Goal: Information Seeking & Learning: Learn about a topic

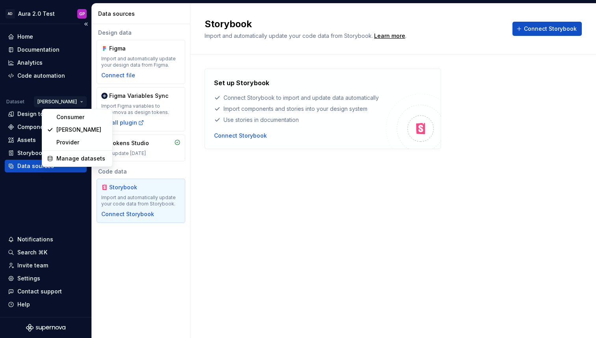
click at [68, 102] on html "AD Aura 2.0 Test GP Home Documentation Analytics Code automation Dataset [PERSO…" at bounding box center [298, 169] width 596 height 338
click at [69, 118] on div "Consumer" at bounding box center [81, 117] width 51 height 8
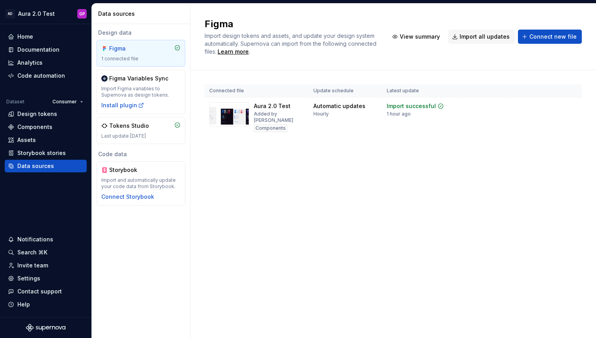
click at [72, 102] on html "AD Aura 2.0 Test GP Home Documentation Analytics Code automation Dataset Consum…" at bounding box center [298, 169] width 596 height 338
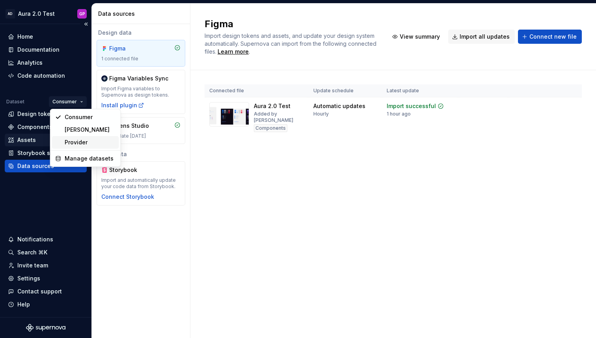
click at [73, 138] on div "Provider" at bounding box center [90, 142] width 51 height 8
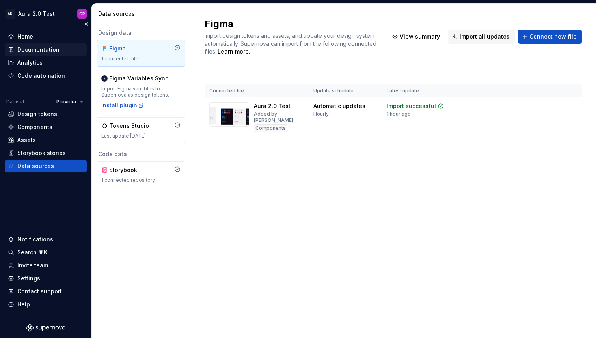
click at [37, 50] on div "Documentation" at bounding box center [38, 50] width 42 height 8
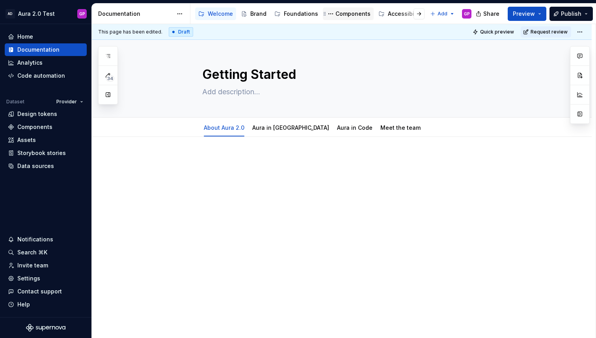
click at [348, 15] on div "Components" at bounding box center [352, 14] width 35 height 8
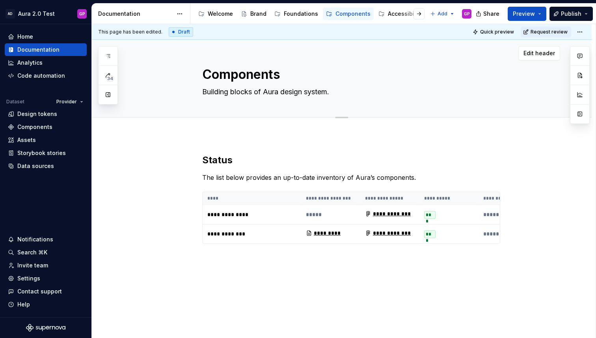
click at [110, 94] on button "button" at bounding box center [108, 94] width 14 height 14
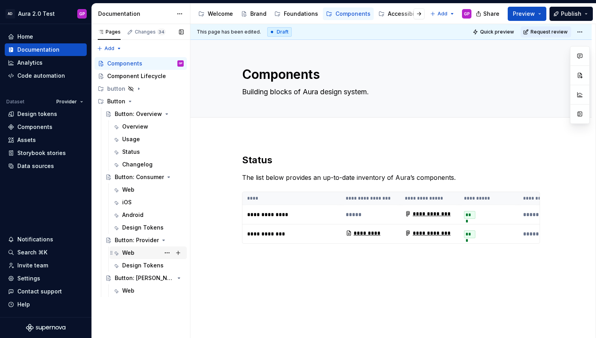
click at [128, 252] on div "Web" at bounding box center [128, 253] width 12 height 8
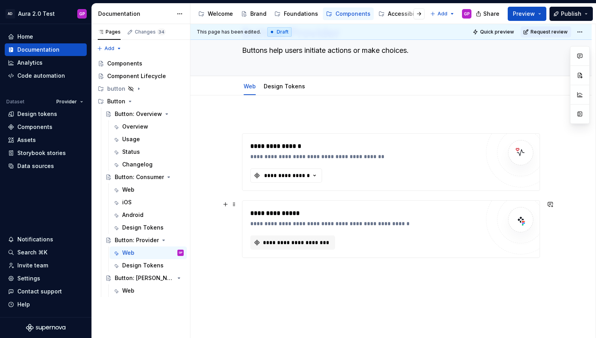
scroll to position [72, 0]
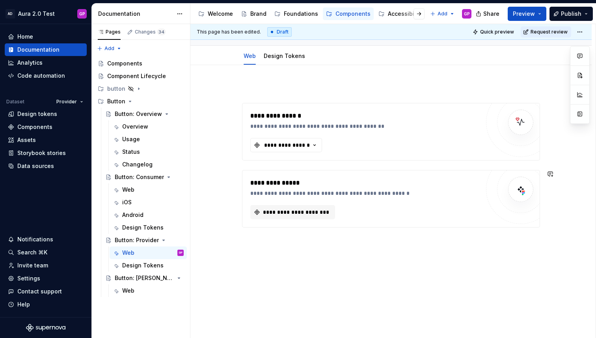
type textarea "*"
click at [283, 249] on div "**********" at bounding box center [390, 201] width 401 height 273
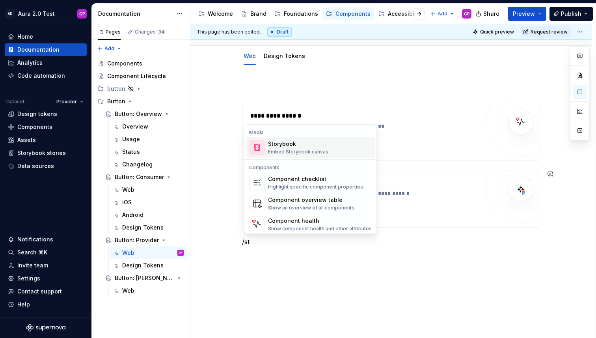
click at [282, 156] on span "Storybook Embed Storybook canvas" at bounding box center [310, 147] width 129 height 20
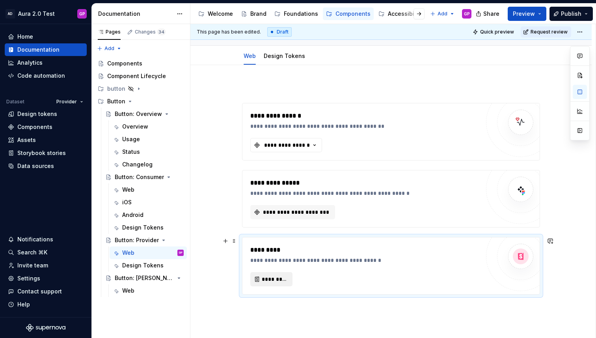
click at [271, 276] on span "*********" at bounding box center [275, 279] width 26 height 8
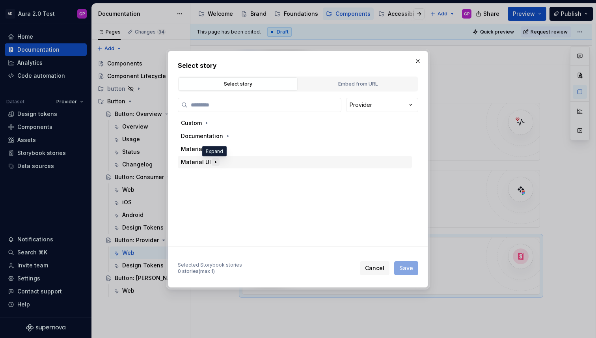
click at [214, 163] on icon "button" at bounding box center [215, 162] width 6 height 6
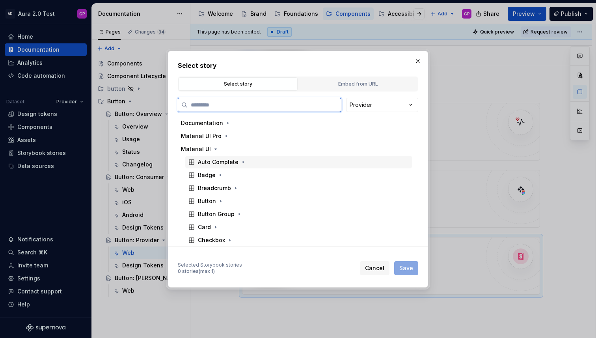
scroll to position [14, 0]
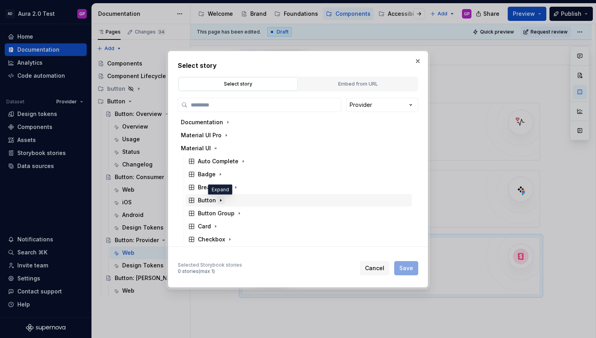
click at [218, 199] on icon "button" at bounding box center [221, 200] width 6 height 6
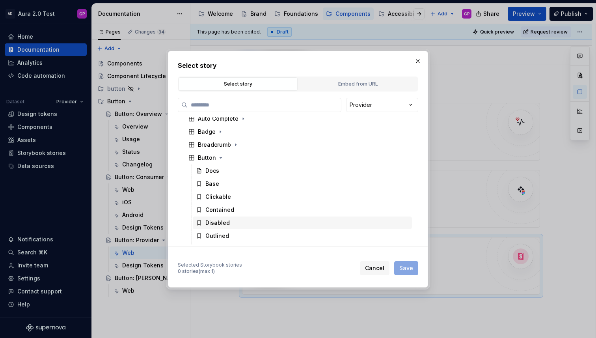
type textarea "*"
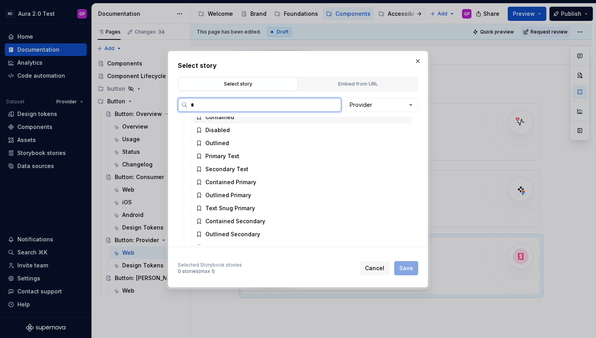
scroll to position [0, 0]
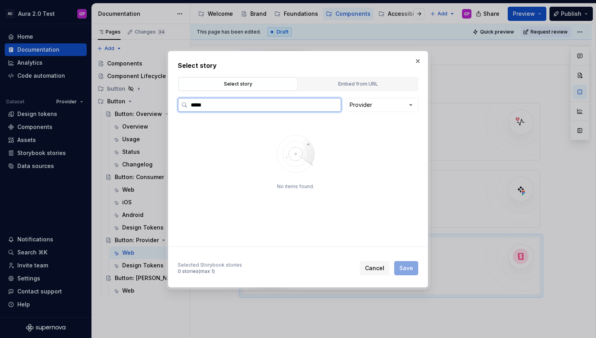
drag, startPoint x: 214, startPoint y: 103, endPoint x: 204, endPoint y: 107, distance: 10.6
click at [204, 107] on input "*****" at bounding box center [264, 105] width 153 height 8
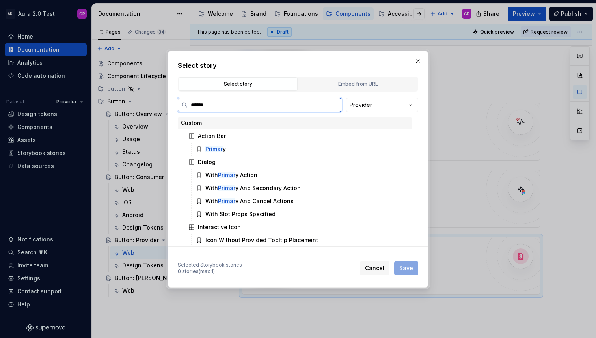
type input "*******"
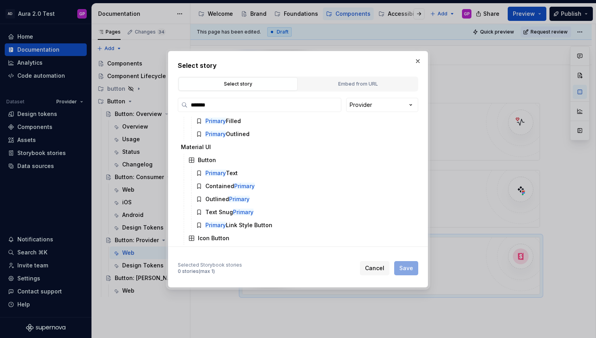
scroll to position [132, 0]
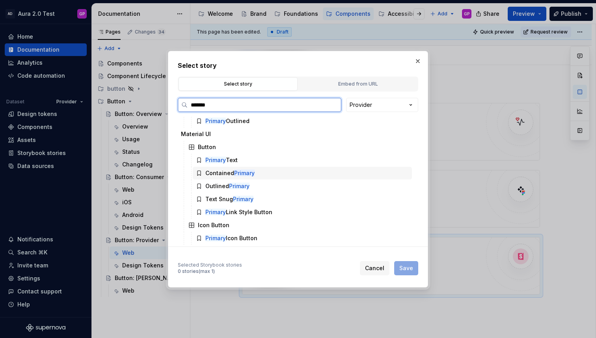
click at [208, 175] on div "Contained Primary" at bounding box center [229, 173] width 49 height 8
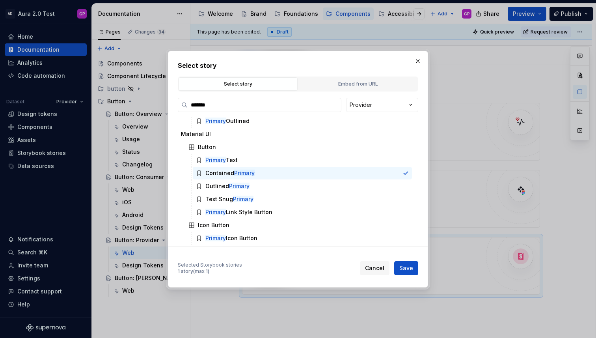
click at [405, 273] on button "Save" at bounding box center [406, 268] width 24 height 14
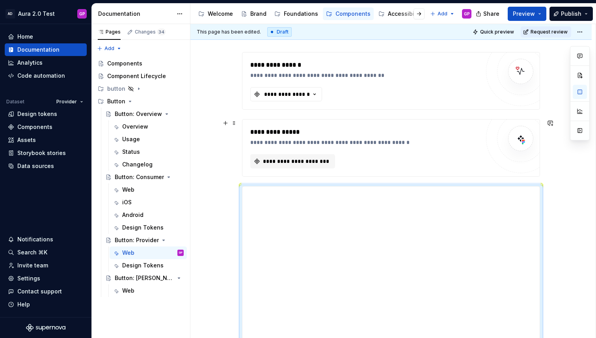
scroll to position [121, 0]
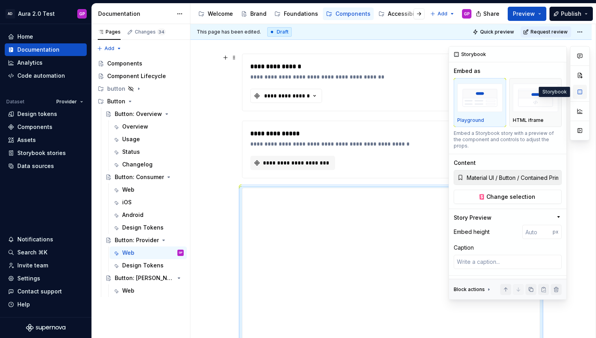
click at [580, 91] on button "button" at bounding box center [580, 92] width 14 height 14
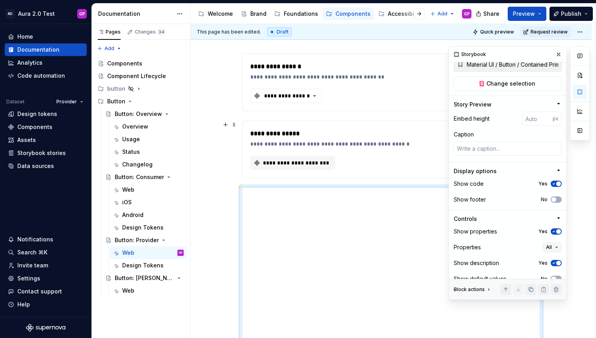
scroll to position [117, 0]
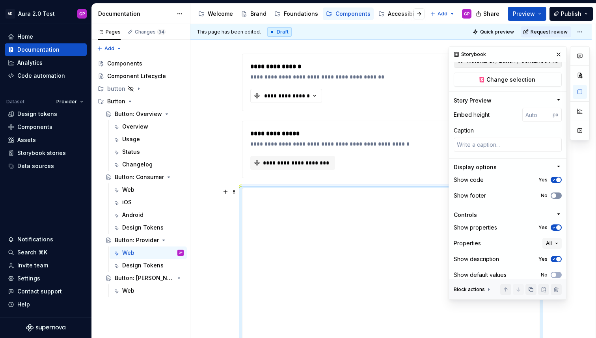
click at [552, 193] on span "button" at bounding box center [553, 195] width 5 height 5
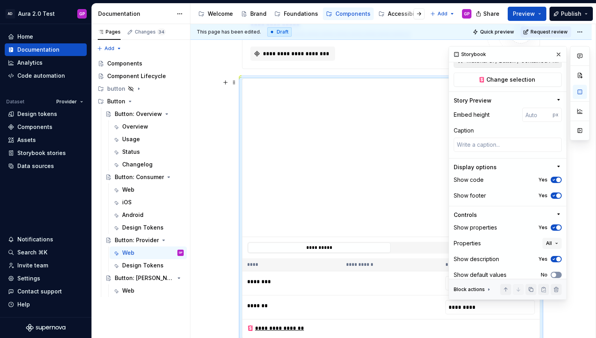
click at [556, 272] on icon "button" at bounding box center [554, 274] width 6 height 5
click at [555, 272] on icon "button" at bounding box center [554, 274] width 6 height 5
click at [555, 272] on span "button" at bounding box center [553, 274] width 5 height 5
click at [555, 272] on icon "button" at bounding box center [554, 274] width 6 height 5
click at [559, 51] on button "button" at bounding box center [558, 54] width 11 height 11
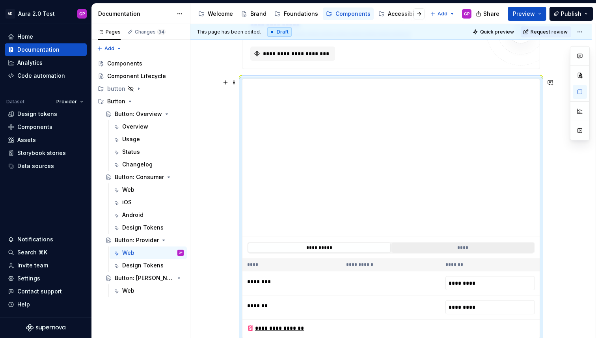
click at [444, 248] on button "****" at bounding box center [462, 247] width 143 height 10
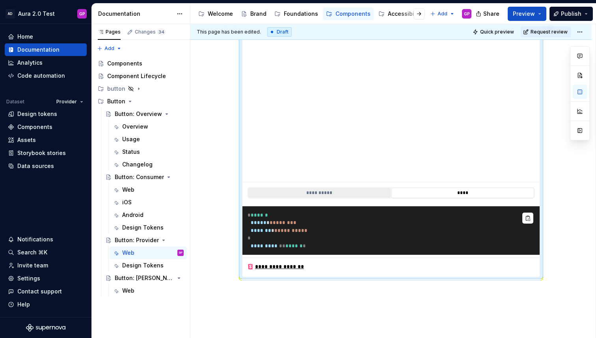
scroll to position [286, 0]
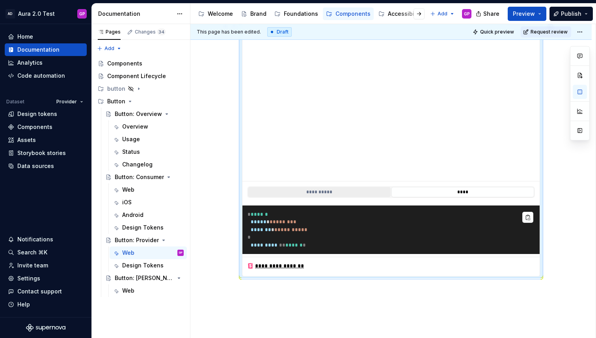
click at [321, 190] on button "**********" at bounding box center [319, 192] width 143 height 10
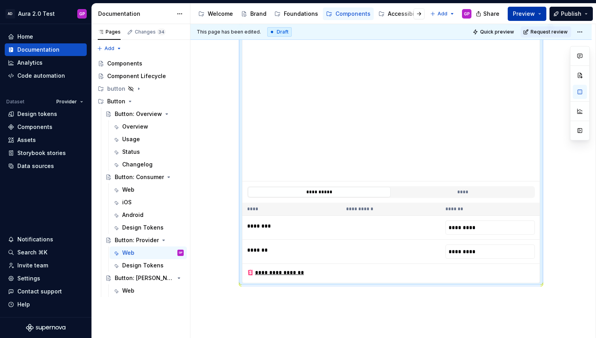
click at [528, 13] on span "Preview" at bounding box center [524, 14] width 22 height 8
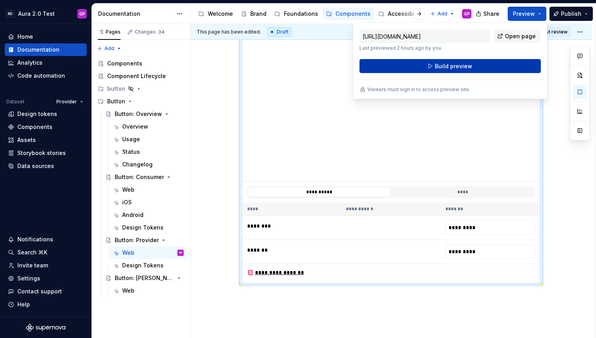
click at [458, 67] on span "Build preview" at bounding box center [453, 66] width 37 height 8
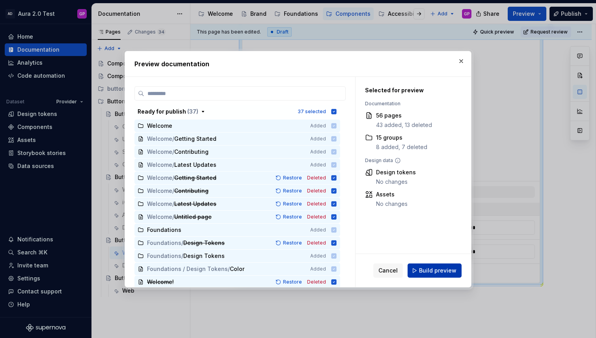
click at [431, 271] on span "Build preview" at bounding box center [437, 270] width 37 height 8
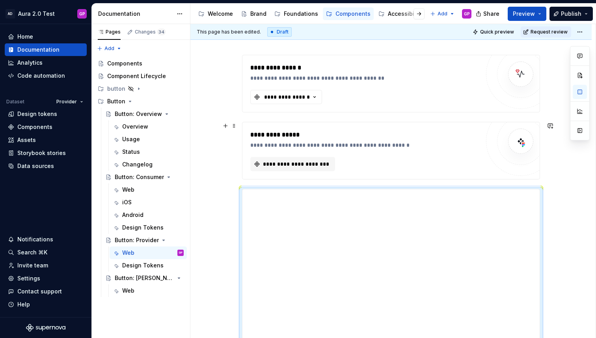
scroll to position [119, 0]
click at [530, 16] on span "Preview" at bounding box center [524, 14] width 22 height 8
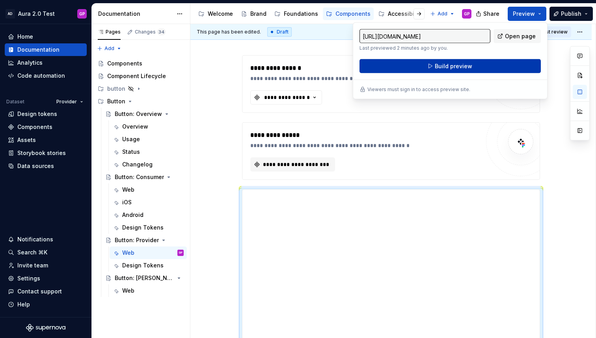
click at [422, 69] on button "Build preview" at bounding box center [449, 66] width 181 height 14
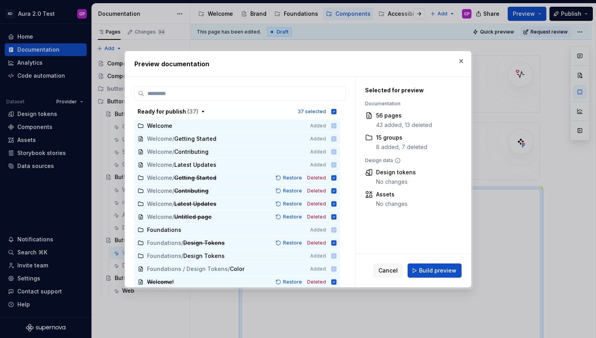
click at [431, 272] on span "Build preview" at bounding box center [437, 270] width 37 height 8
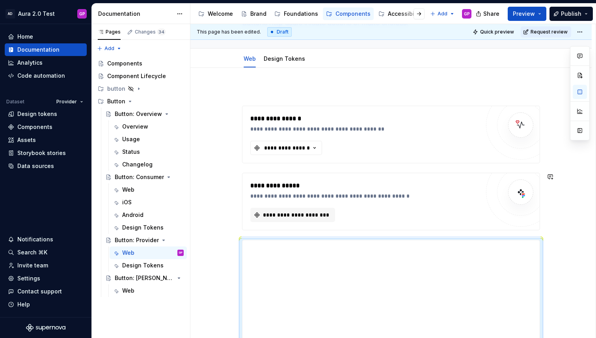
scroll to position [0, 0]
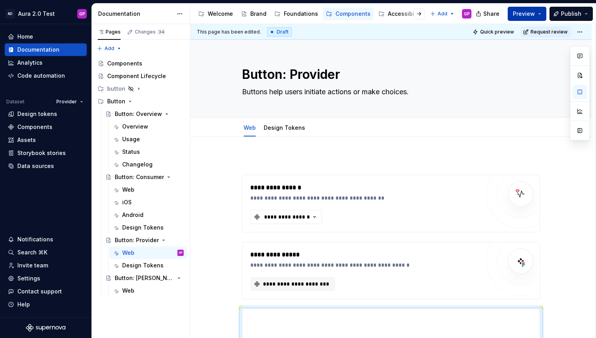
click at [544, 15] on button "Preview" at bounding box center [527, 14] width 39 height 14
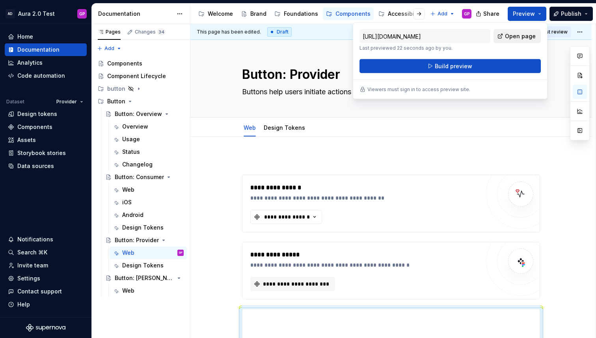
click at [522, 37] on span "Open page" at bounding box center [520, 36] width 31 height 8
type textarea "*"
